Goal: Navigation & Orientation: Find specific page/section

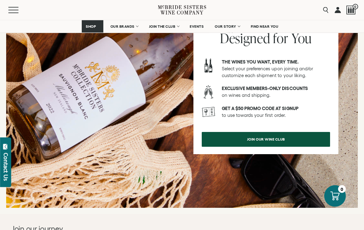
scroll to position [766, 0]
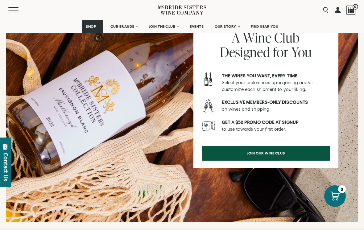
click at [122, 26] on span "OUR BRANDS" at bounding box center [123, 26] width 24 height 4
click at [122, 28] on span "OUR BRANDS" at bounding box center [123, 26] width 24 height 4
click at [12, 13] on span "Mobile Menu Trigger" at bounding box center [13, 13] width 10 height 1
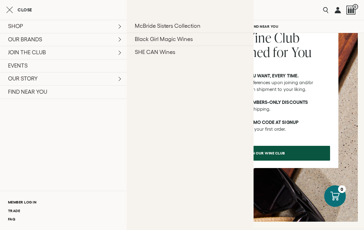
click at [190, 27] on link "McBride Sisters Collection" at bounding box center [190, 26] width 127 height 13
click at [305, 71] on div "A Wine Club Designed for You The wines you want, every time. Select your prefer…" at bounding box center [266, 93] width 145 height 149
click at [14, 11] on button "Close" at bounding box center [19, 9] width 26 height 7
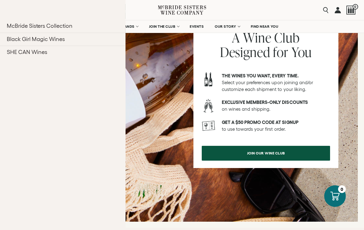
scroll to position [763, 0]
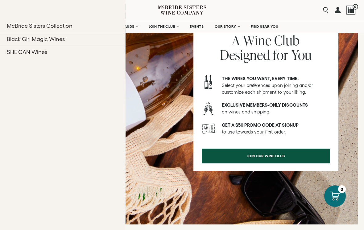
click at [170, 168] on div at bounding box center [182, 107] width 352 height 235
click at [163, 120] on div at bounding box center [182, 107] width 352 height 235
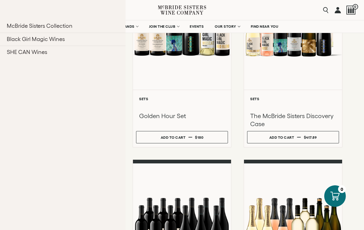
scroll to position [147, 0]
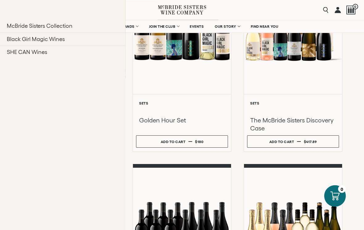
click at [137, 27] on link "OUR BRANDS" at bounding box center [125, 26] width 36 height 12
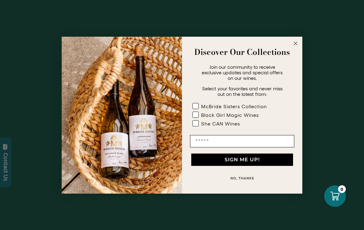
click at [295, 44] on circle "Close dialog" at bounding box center [296, 43] width 7 height 7
